Goal: Transaction & Acquisition: Purchase product/service

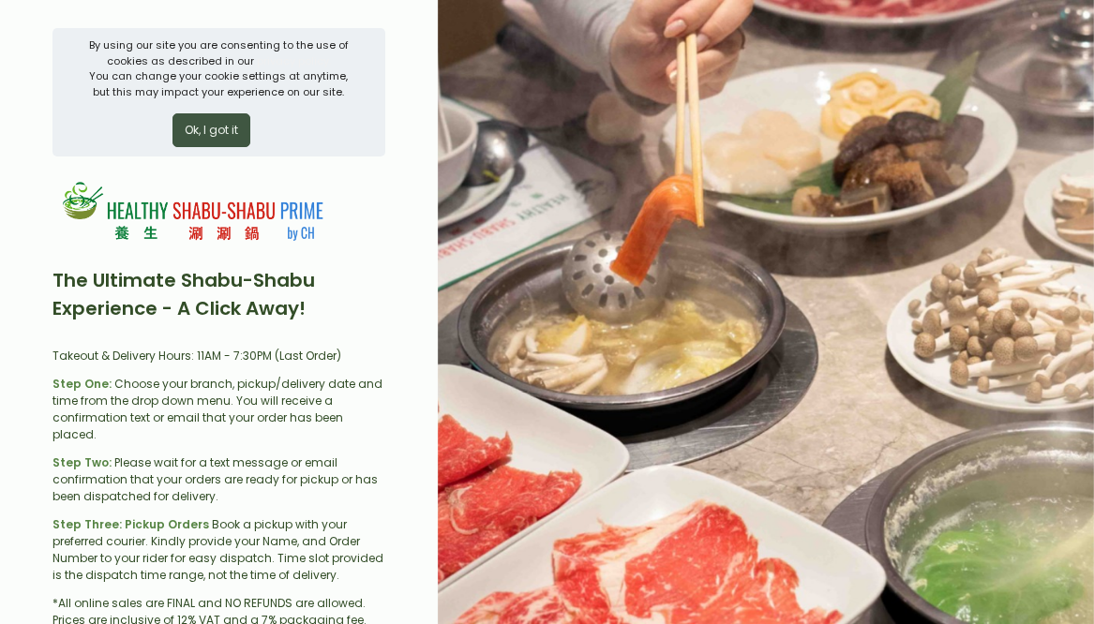
click at [214, 131] on button "Ok, I got it" at bounding box center [211, 130] width 78 height 34
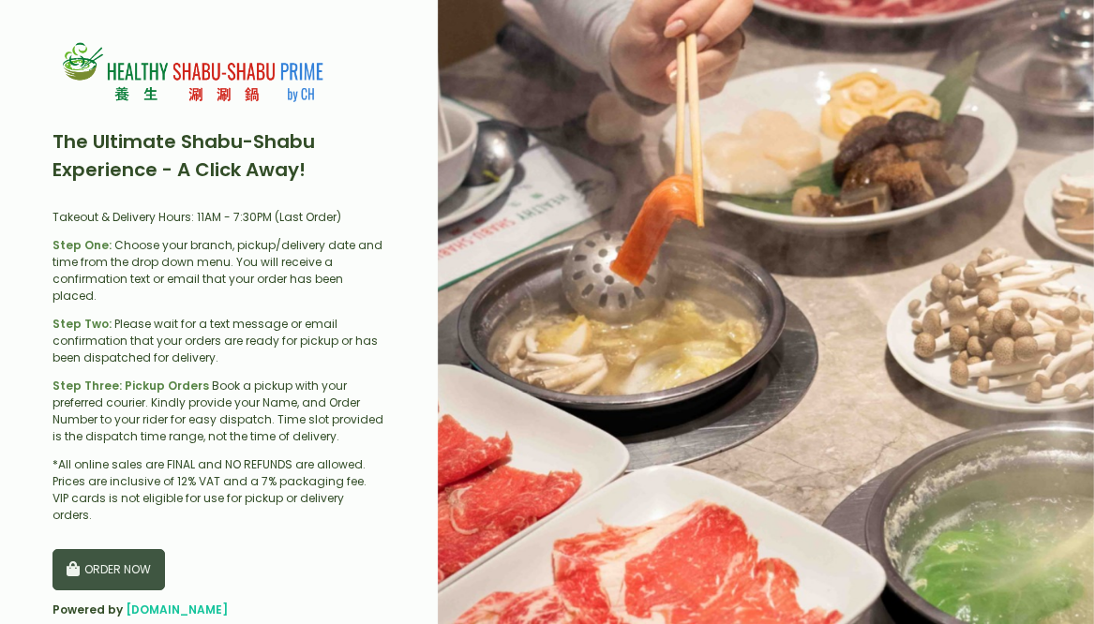
scroll to position [23, 0]
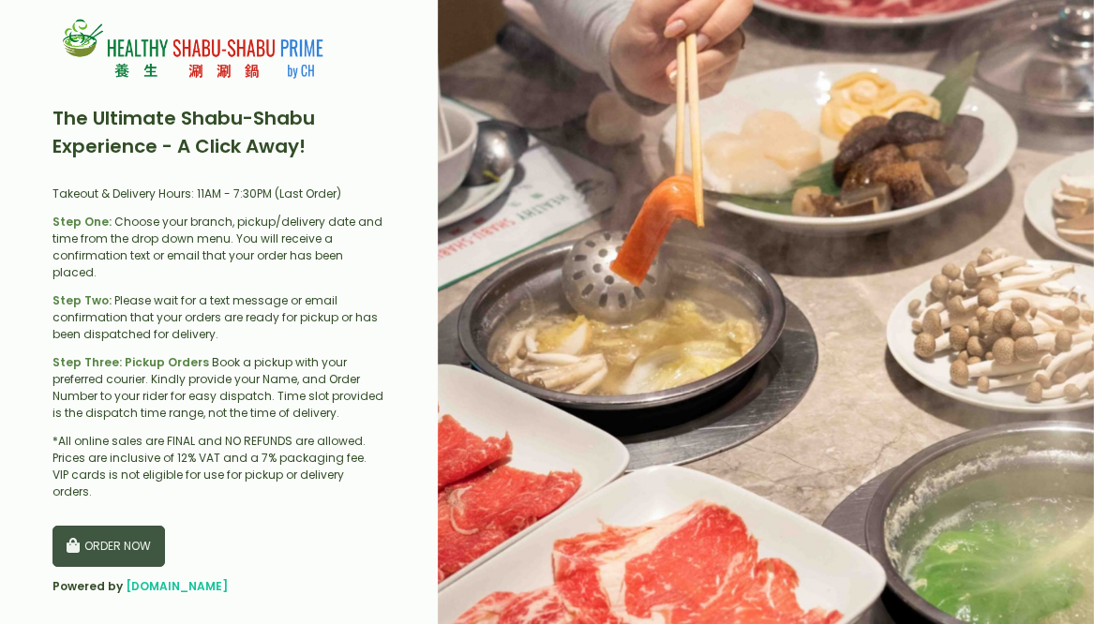
click at [105, 526] on button "ORDER NOW" at bounding box center [108, 546] width 112 height 41
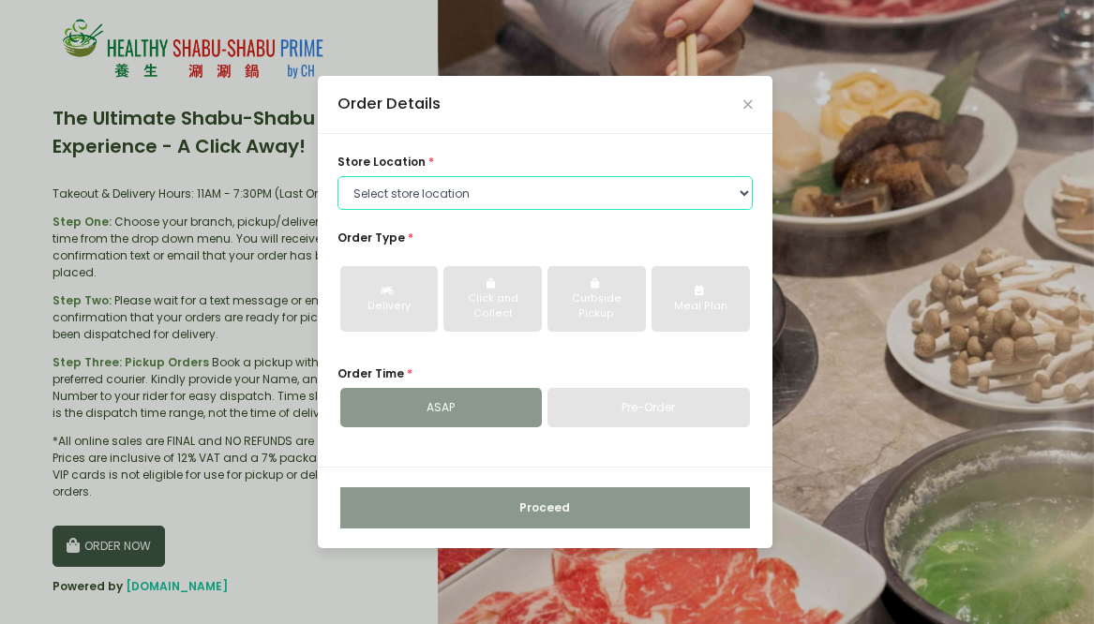
click at [444, 192] on select "Select store location Healthy [GEOGRAPHIC_DATA] - [GEOGRAPHIC_DATA] Healthy [GE…" at bounding box center [544, 193] width 415 height 34
click at [337, 210] on select "Select store location Healthy [GEOGRAPHIC_DATA] - [GEOGRAPHIC_DATA] Healthy [GE…" at bounding box center [544, 193] width 415 height 34
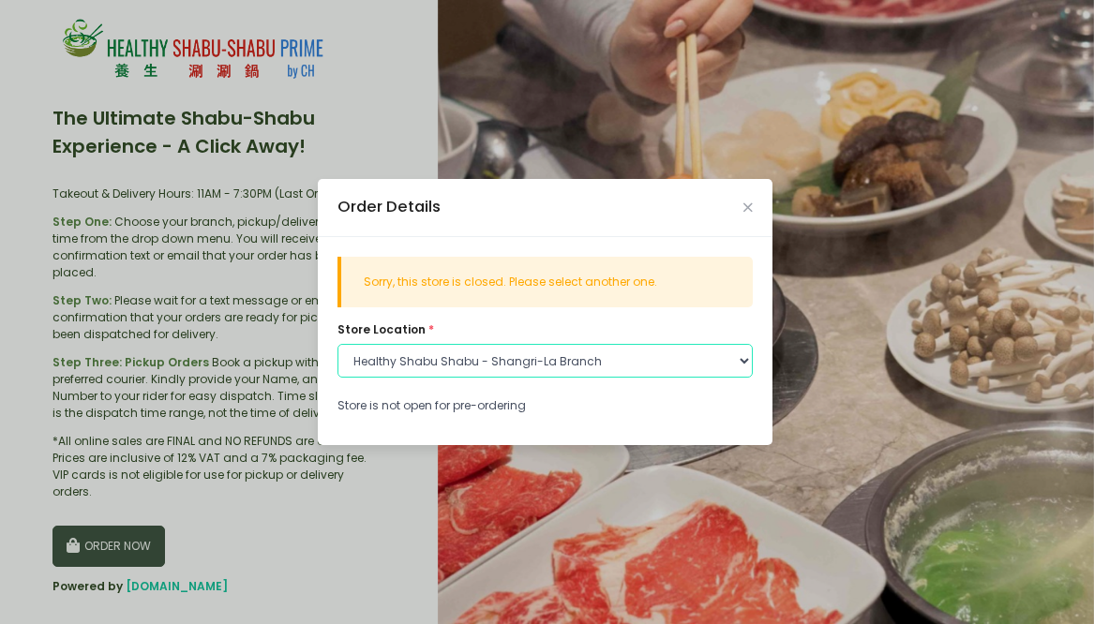
click at [491, 355] on select "Select store location Healthy [GEOGRAPHIC_DATA] - [GEOGRAPHIC_DATA] Healthy [GE…" at bounding box center [544, 361] width 415 height 34
select select "63b531e7933d3873a9898ed3"
click at [337, 344] on select "Select store location Healthy [GEOGRAPHIC_DATA] - [GEOGRAPHIC_DATA] Healthy [GE…" at bounding box center [544, 361] width 415 height 34
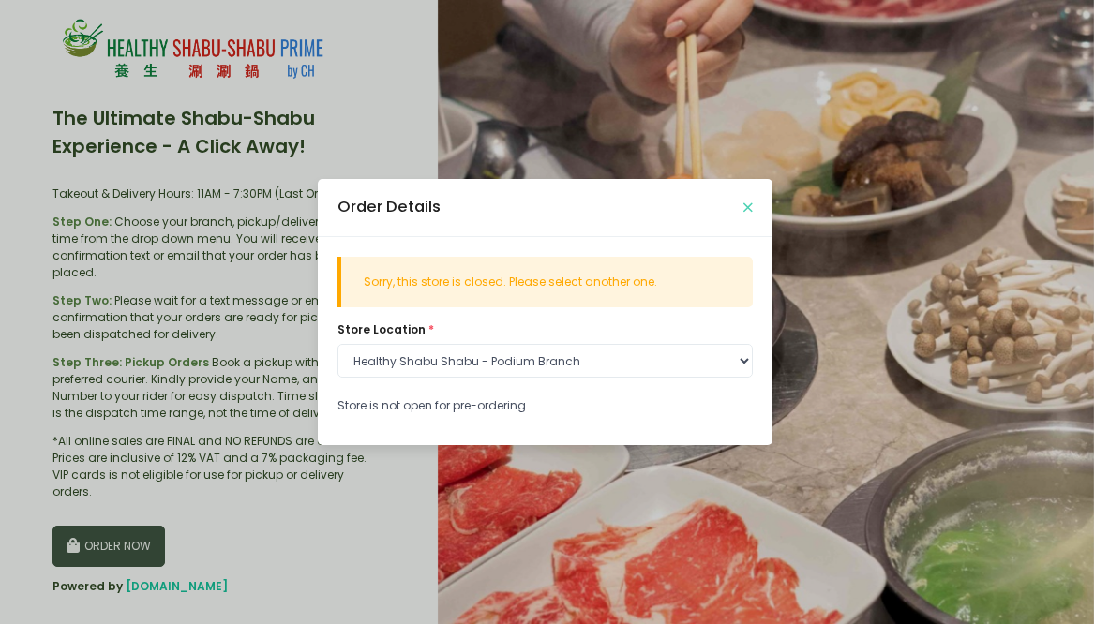
click at [746, 204] on icon "Close" at bounding box center [747, 208] width 9 height 12
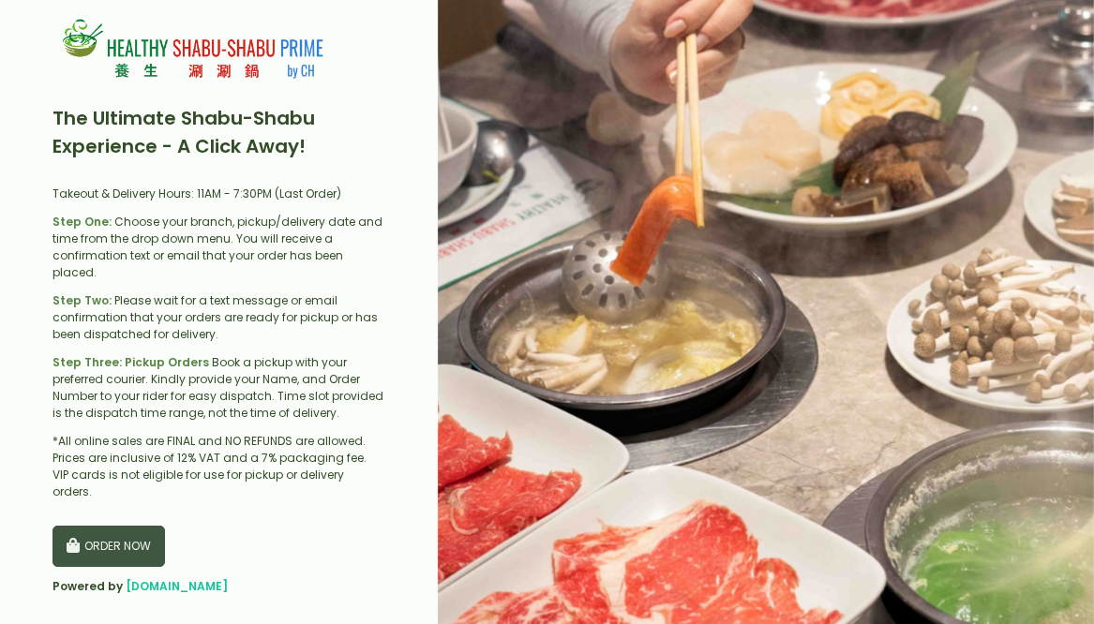
scroll to position [0, 0]
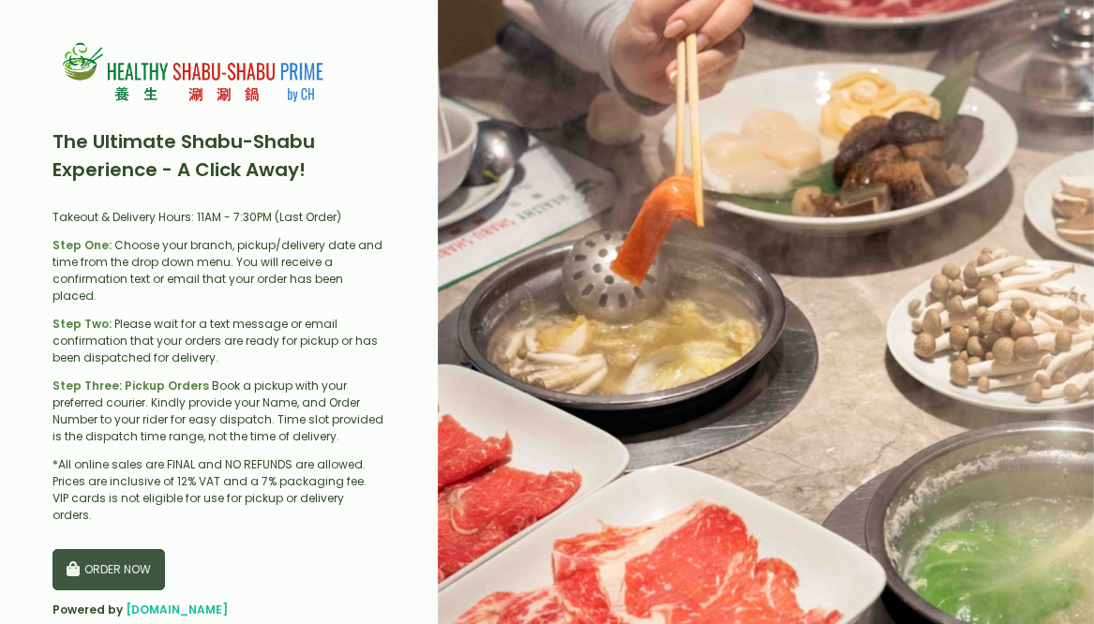
click at [125, 549] on button "ORDER NOW" at bounding box center [108, 569] width 112 height 41
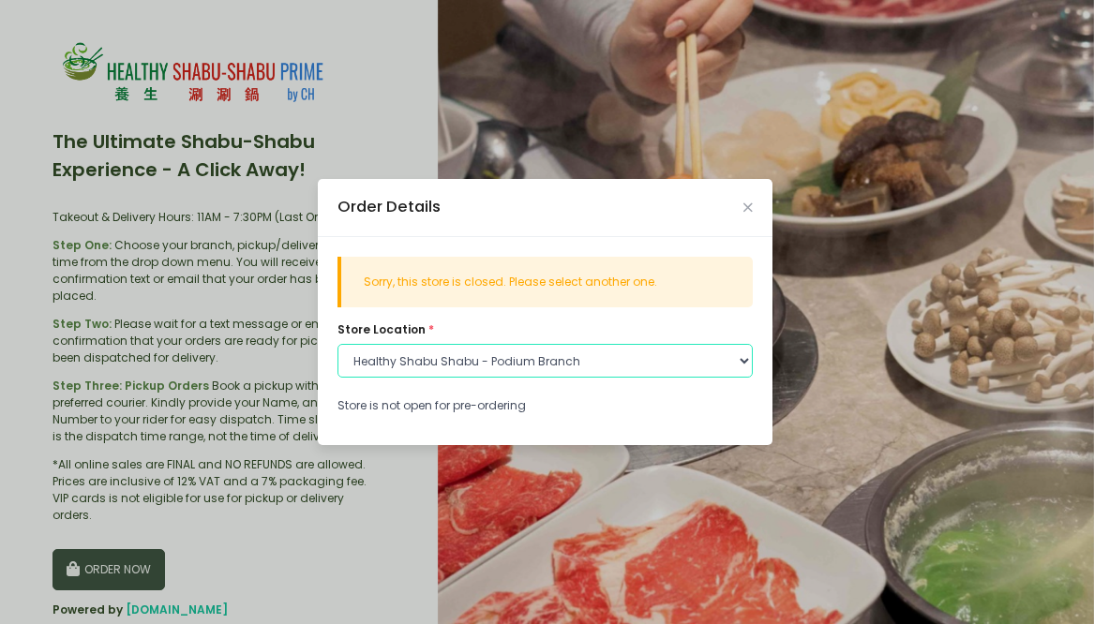
click at [539, 355] on select "Select store location Healthy [GEOGRAPHIC_DATA] - [GEOGRAPHIC_DATA] Healthy [GE…" at bounding box center [544, 361] width 415 height 34
select select "629707ffa3918958cd1b0cfb"
click at [337, 344] on select "Select store location Healthy [GEOGRAPHIC_DATA] - [GEOGRAPHIC_DATA] Healthy [GE…" at bounding box center [544, 361] width 415 height 34
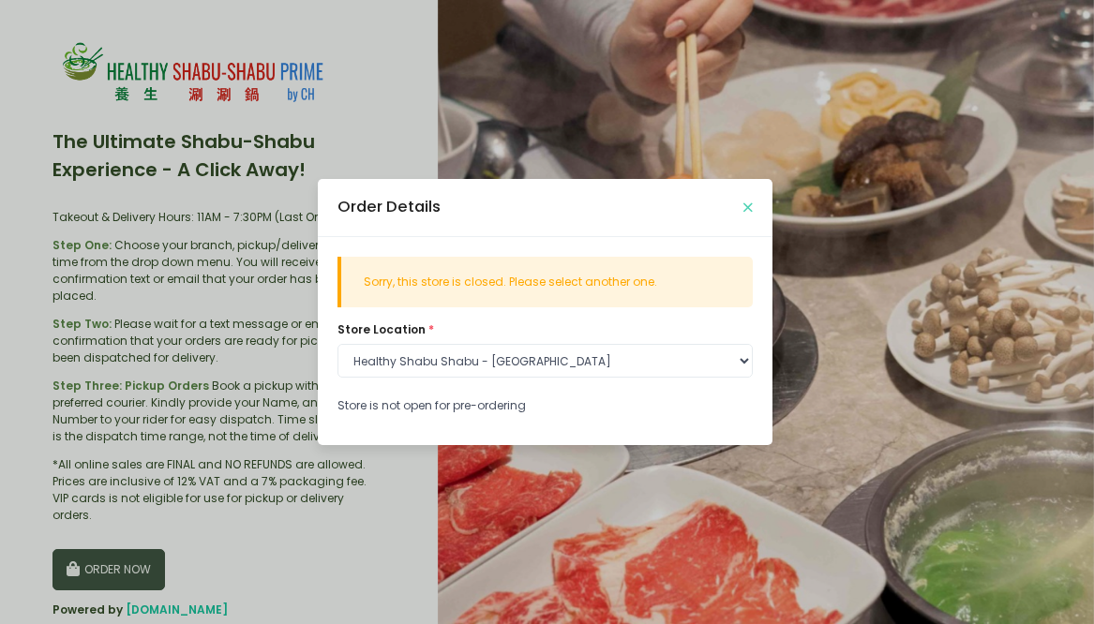
click at [746, 207] on icon "Close" at bounding box center [747, 208] width 9 height 12
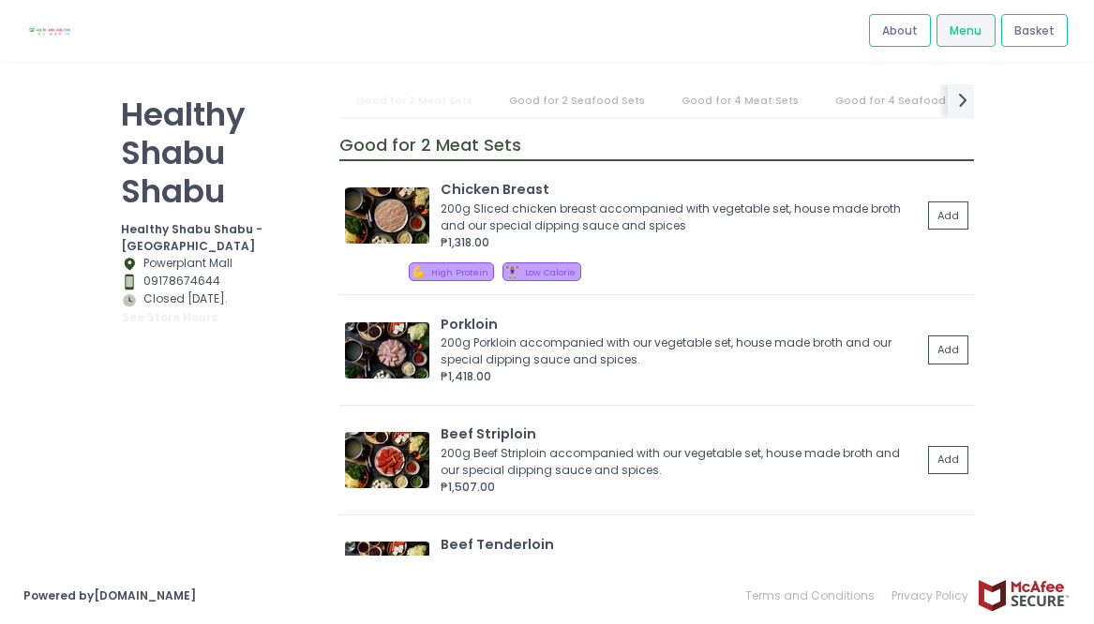
click at [187, 291] on div "Store Hours Created with Sketch. Closed [DATE]. see store hours" at bounding box center [219, 309] width 196 height 37
click at [898, 33] on span "About" at bounding box center [900, 30] width 36 height 17
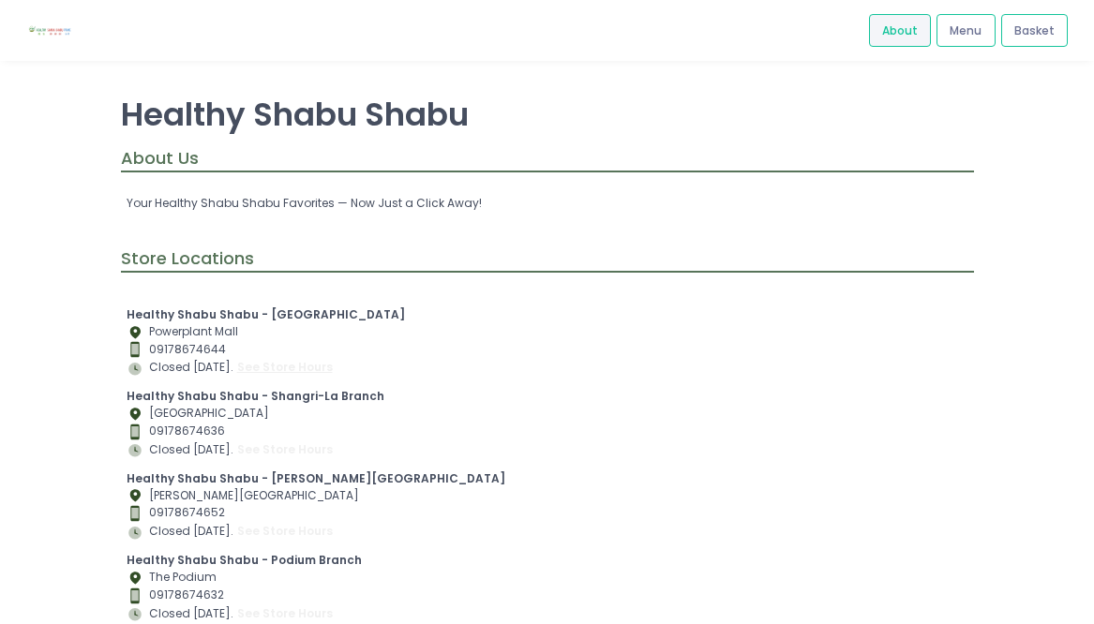
click at [293, 367] on button "see store hours" at bounding box center [284, 367] width 97 height 19
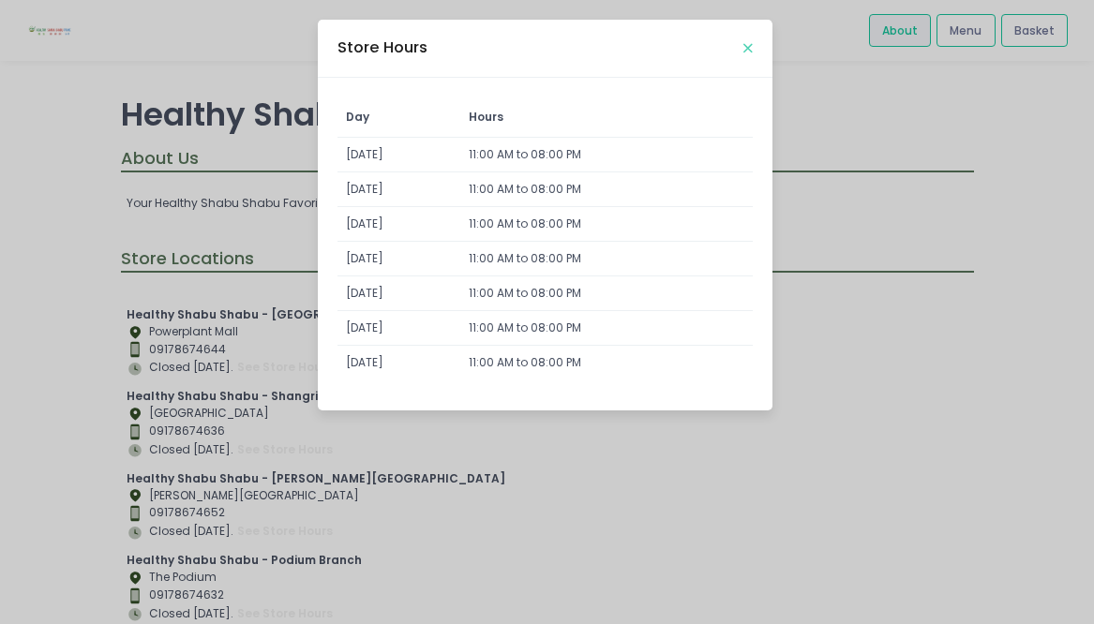
click at [747, 49] on icon "Close" at bounding box center [747, 48] width 9 height 12
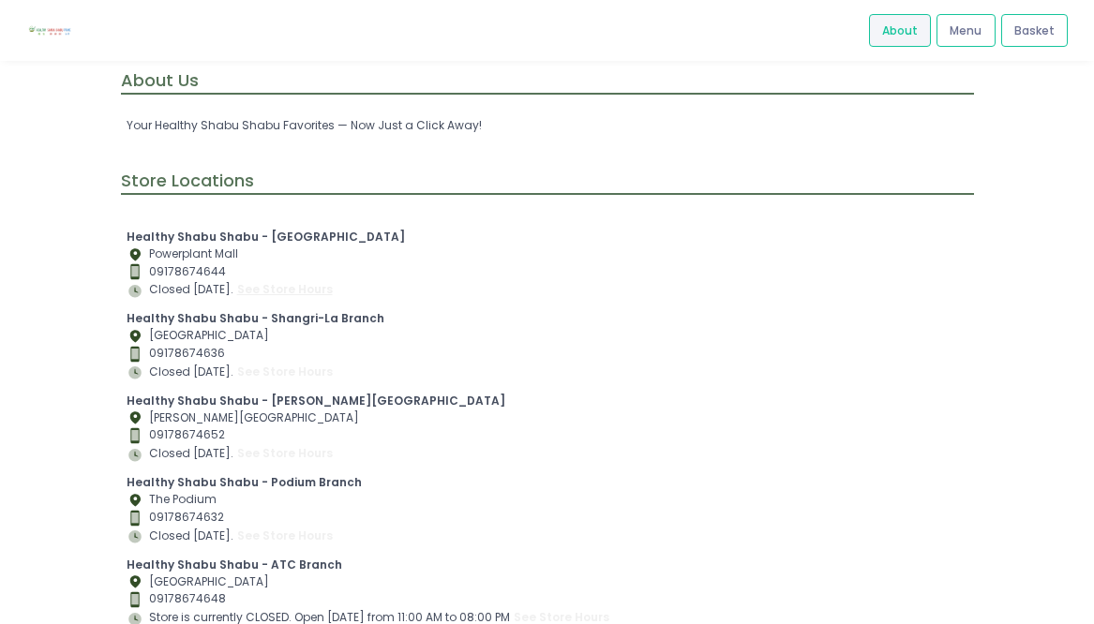
scroll to position [82, 0]
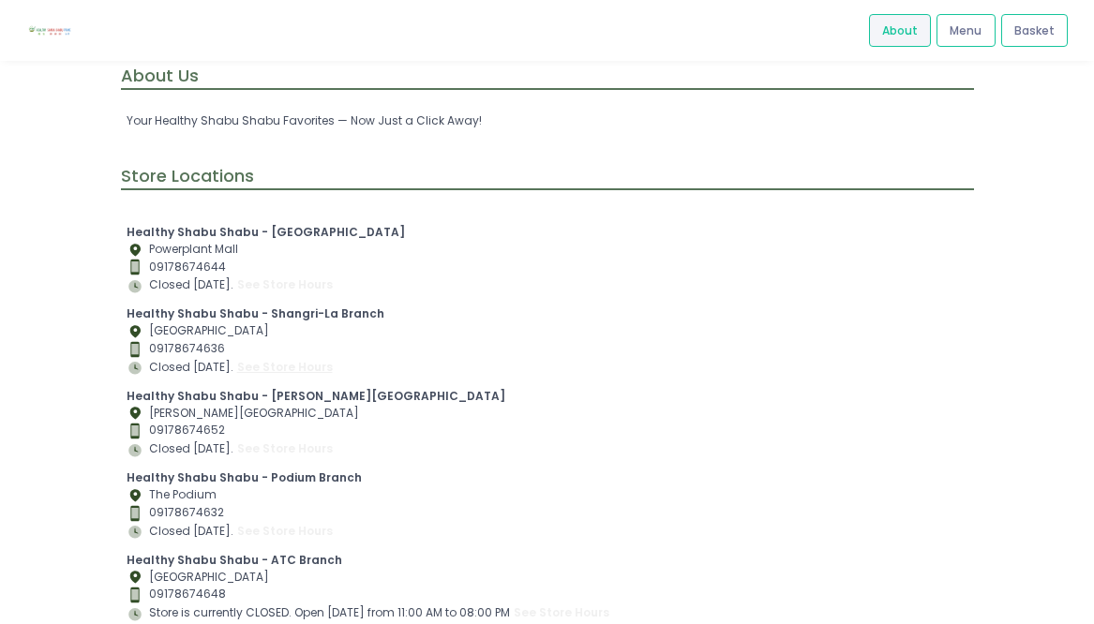
click at [301, 370] on button "see store hours" at bounding box center [284, 367] width 97 height 19
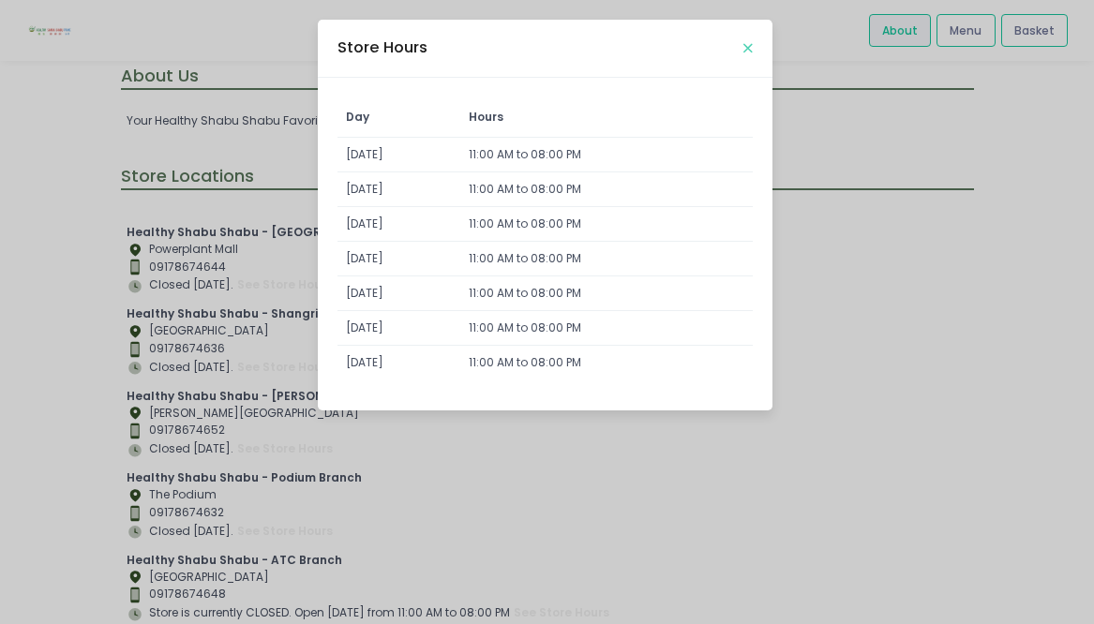
click at [744, 47] on icon "Close" at bounding box center [747, 48] width 9 height 12
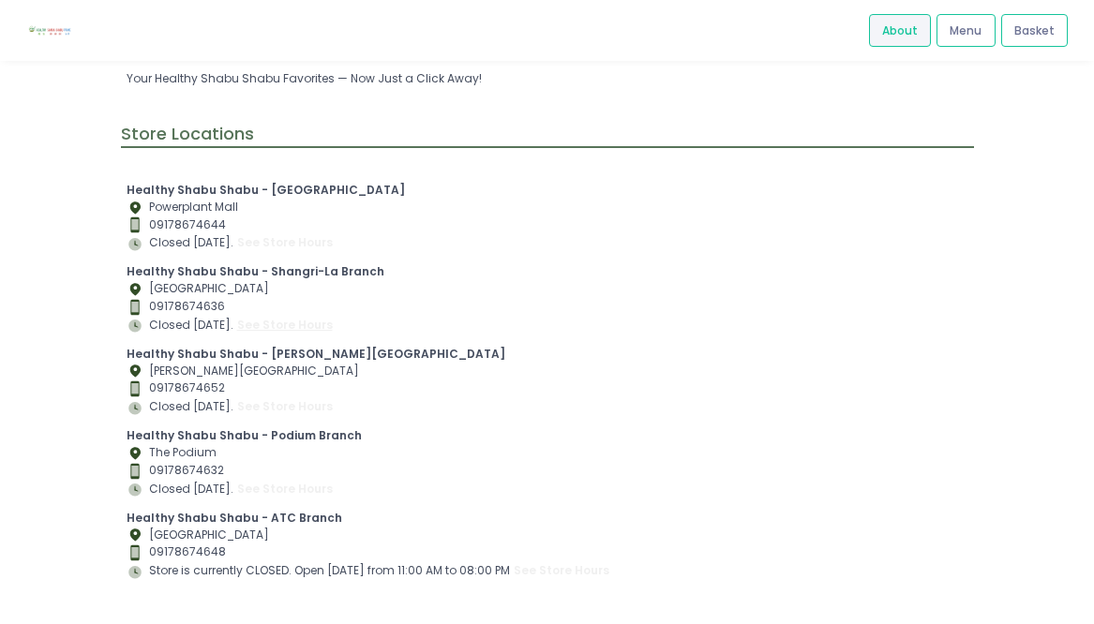
scroll to position [164, 0]
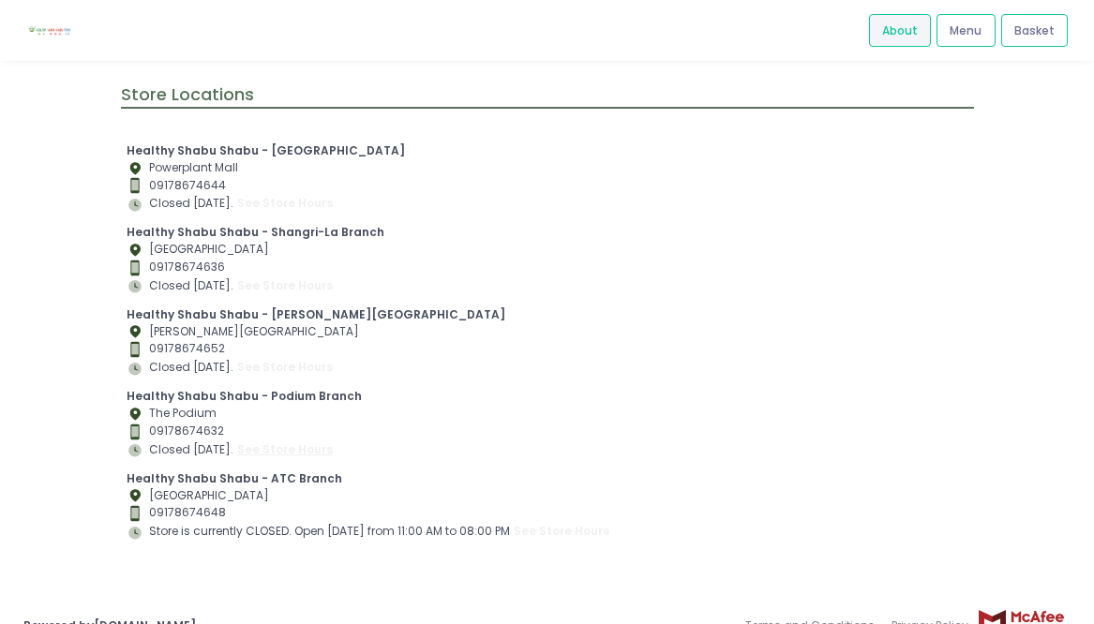
click at [262, 449] on button "see store hours" at bounding box center [284, 450] width 97 height 19
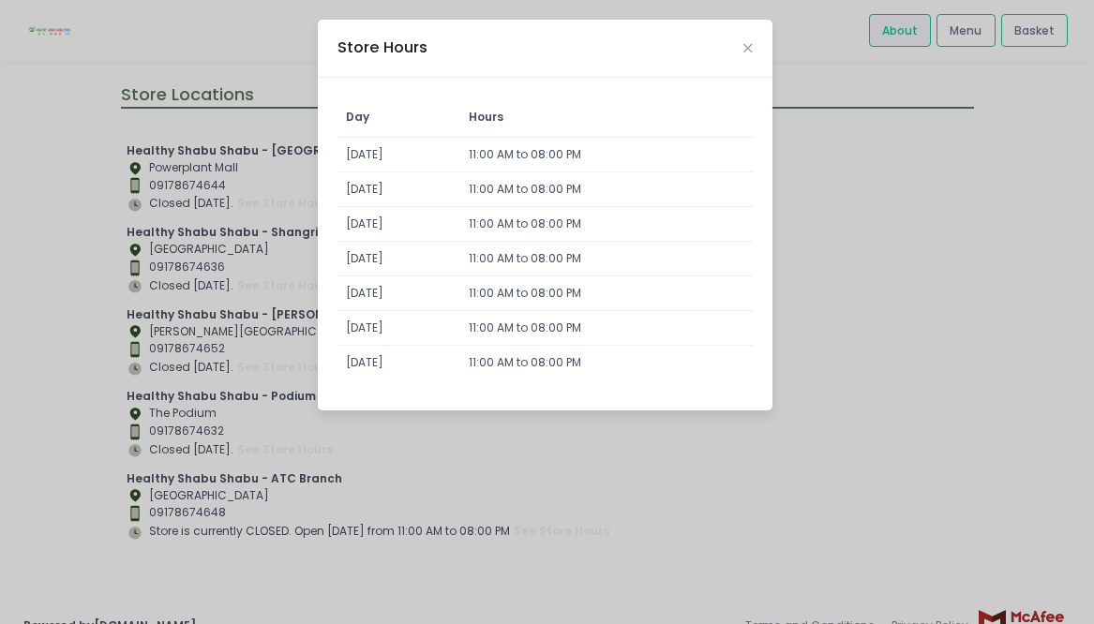
click at [753, 47] on div "Store Hours" at bounding box center [545, 49] width 455 height 58
click at [747, 44] on icon "Close" at bounding box center [747, 48] width 9 height 12
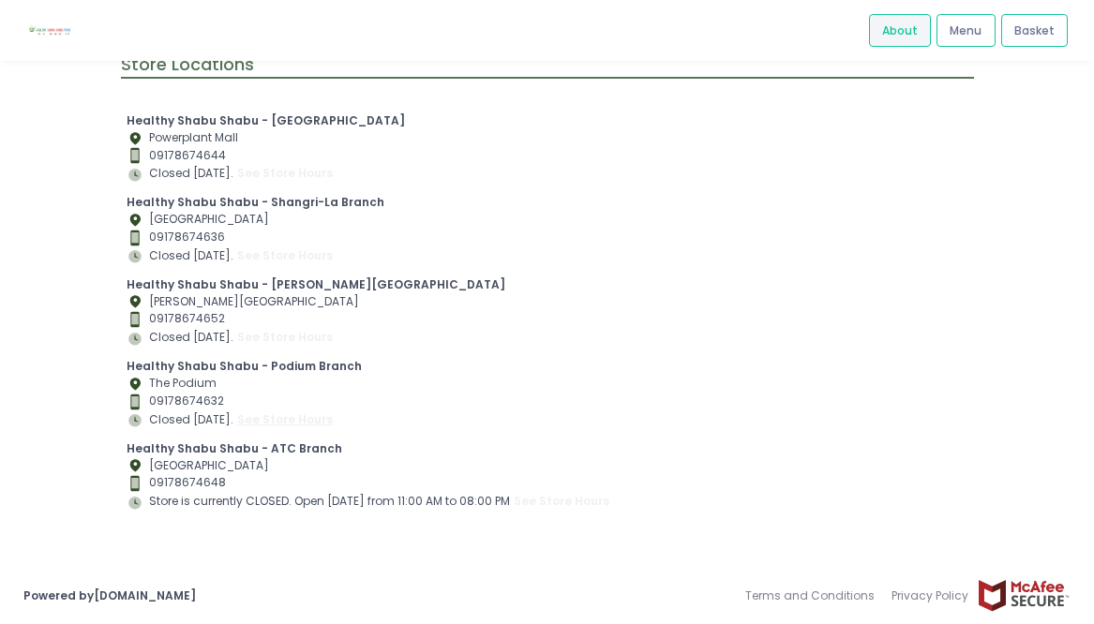
scroll to position [0, 0]
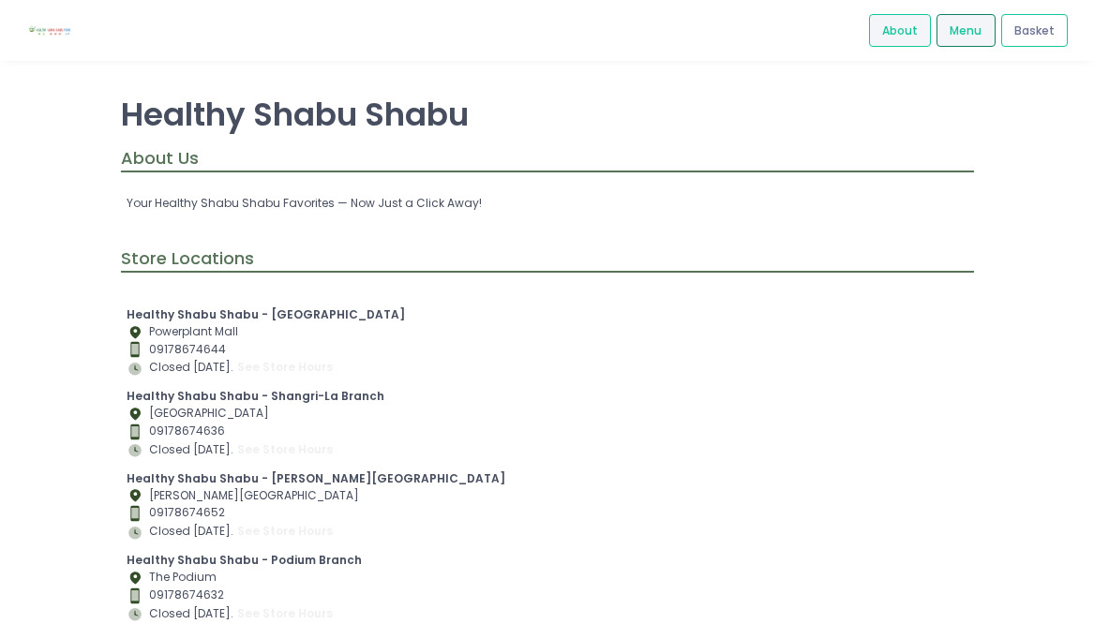
click at [962, 25] on span "Menu" at bounding box center [965, 30] width 32 height 17
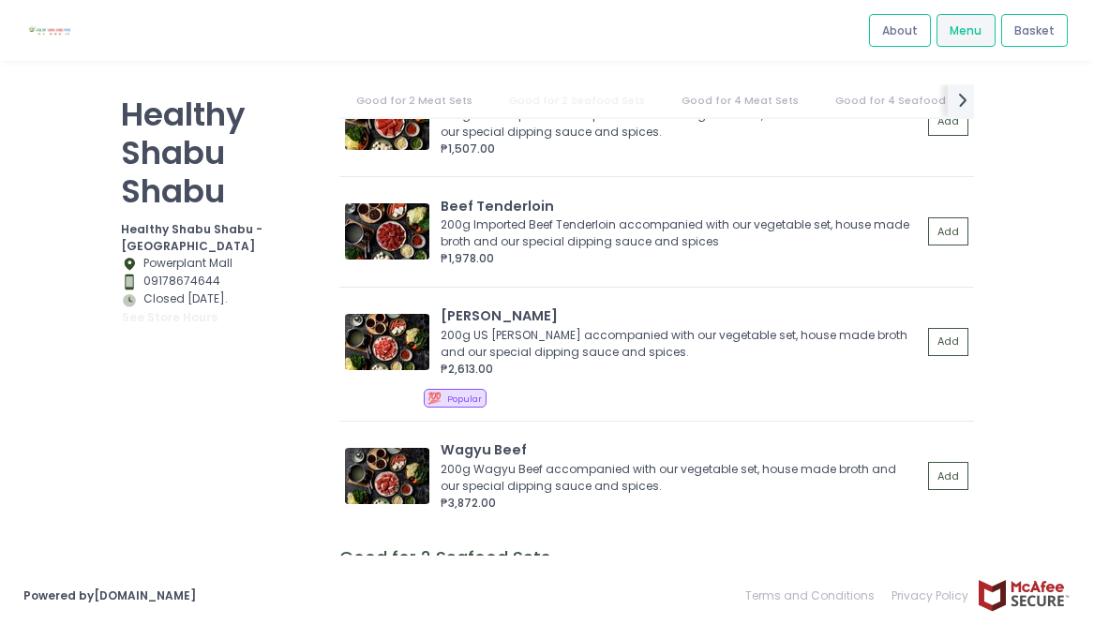
scroll to position [343, 0]
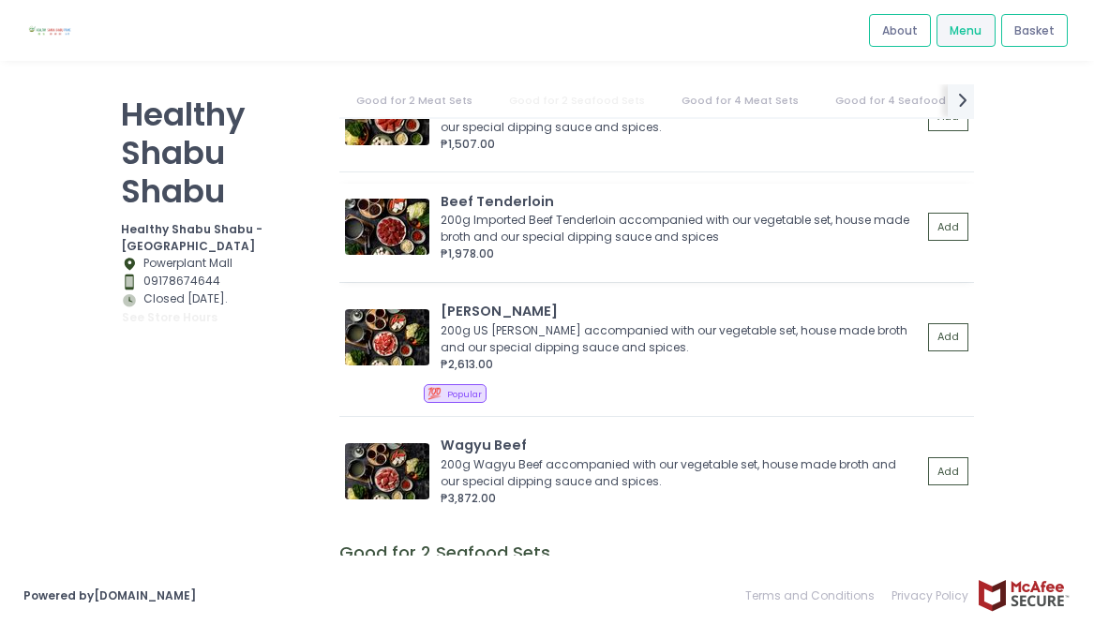
click at [564, 237] on div "200g Imported Beef Tenderloin accompanied with our vegetable set, house made br…" at bounding box center [678, 229] width 475 height 34
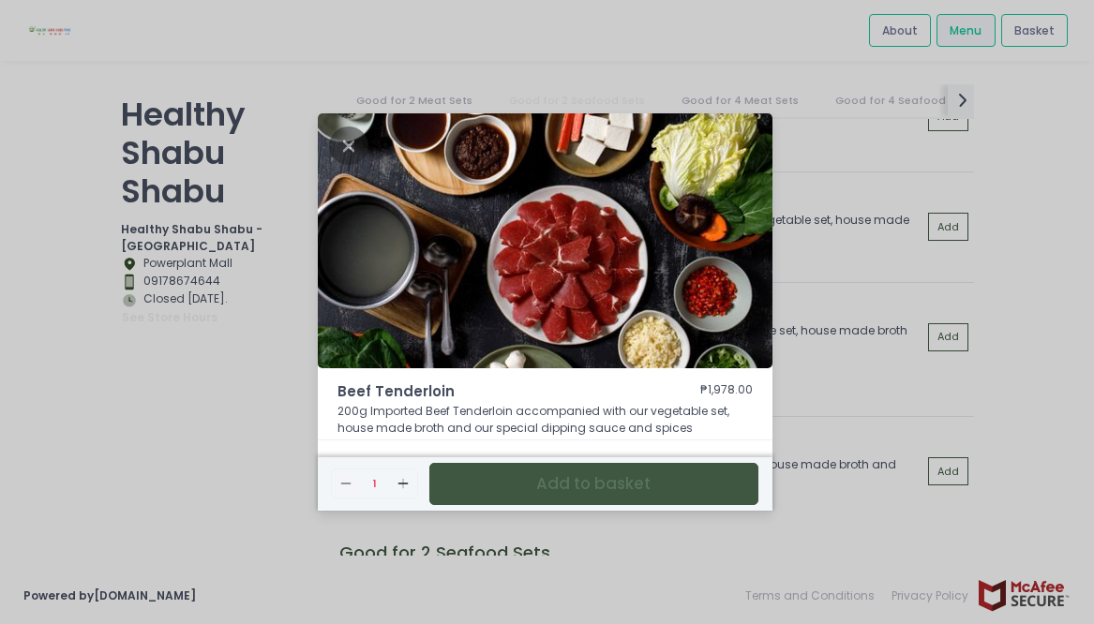
click at [820, 413] on div "Beef Tenderloin ₱1,978.00 200g Imported Beef Tenderloin accompanied with our ve…" at bounding box center [547, 312] width 1094 height 624
